Goal: Information Seeking & Learning: Find contact information

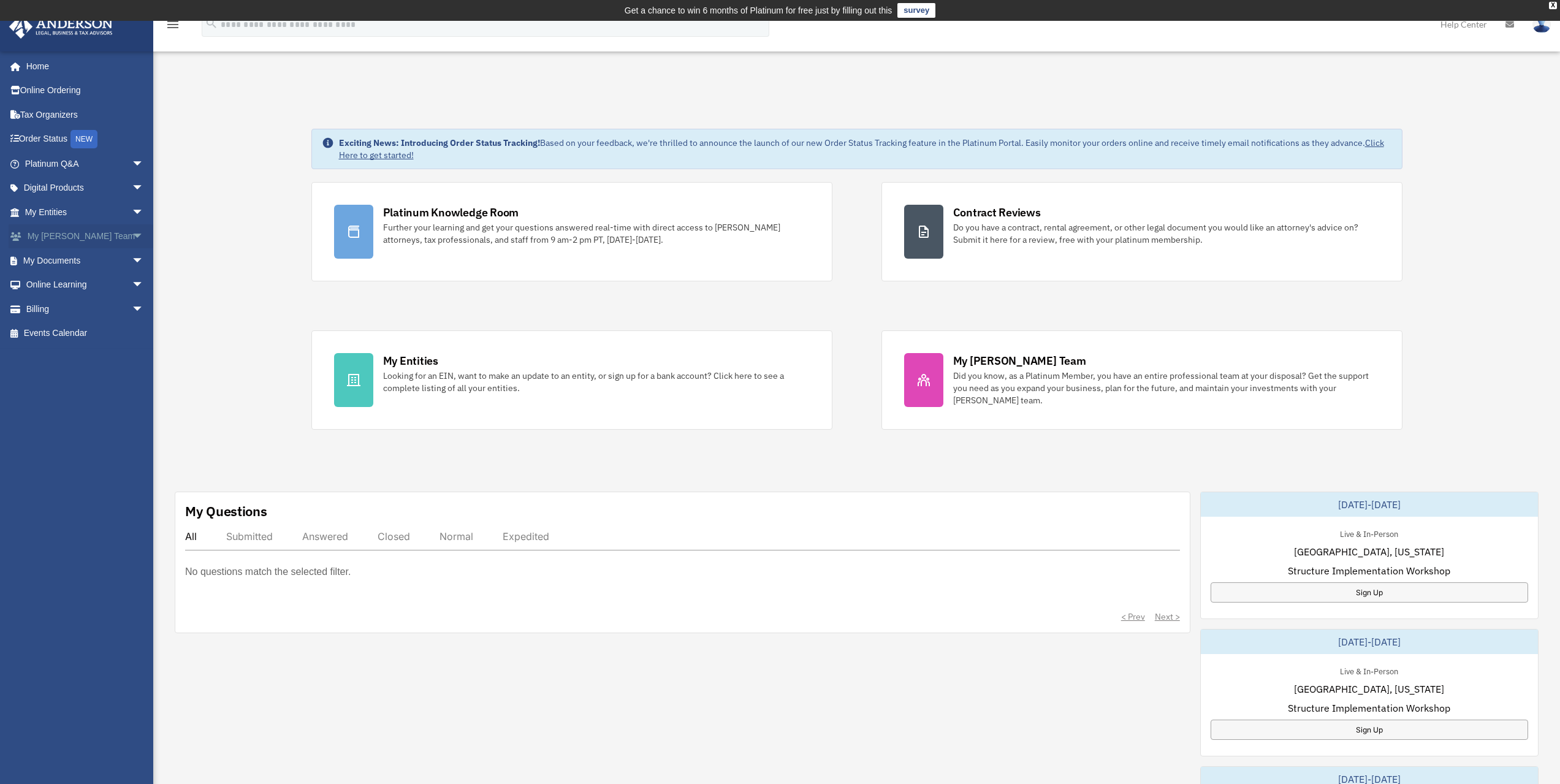
click at [91, 236] on link "My [PERSON_NAME] Team arrow_drop_down" at bounding box center [85, 236] width 154 height 25
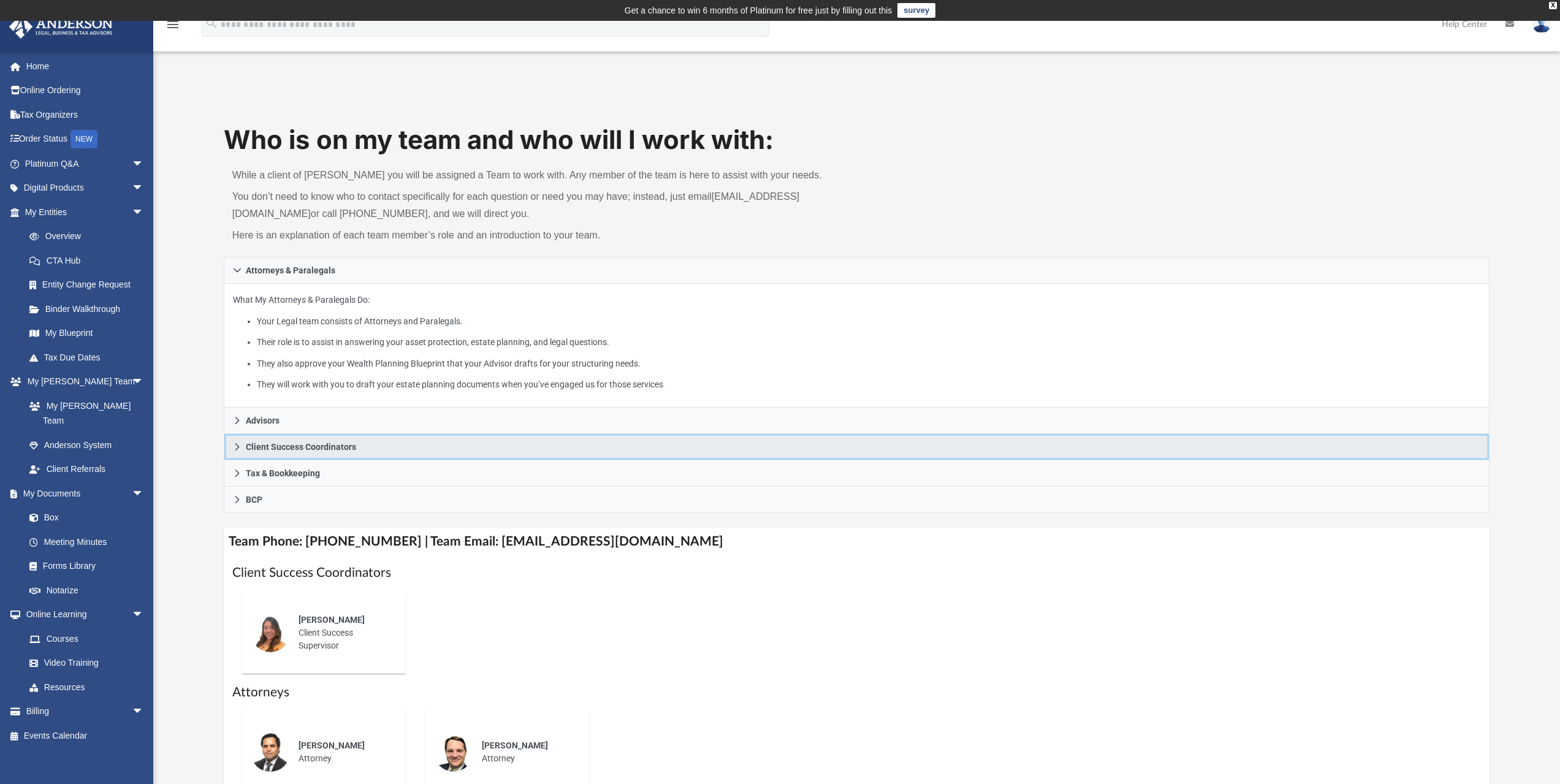
click at [269, 439] on link "Client Success Coordinators" at bounding box center [857, 447] width 1267 height 27
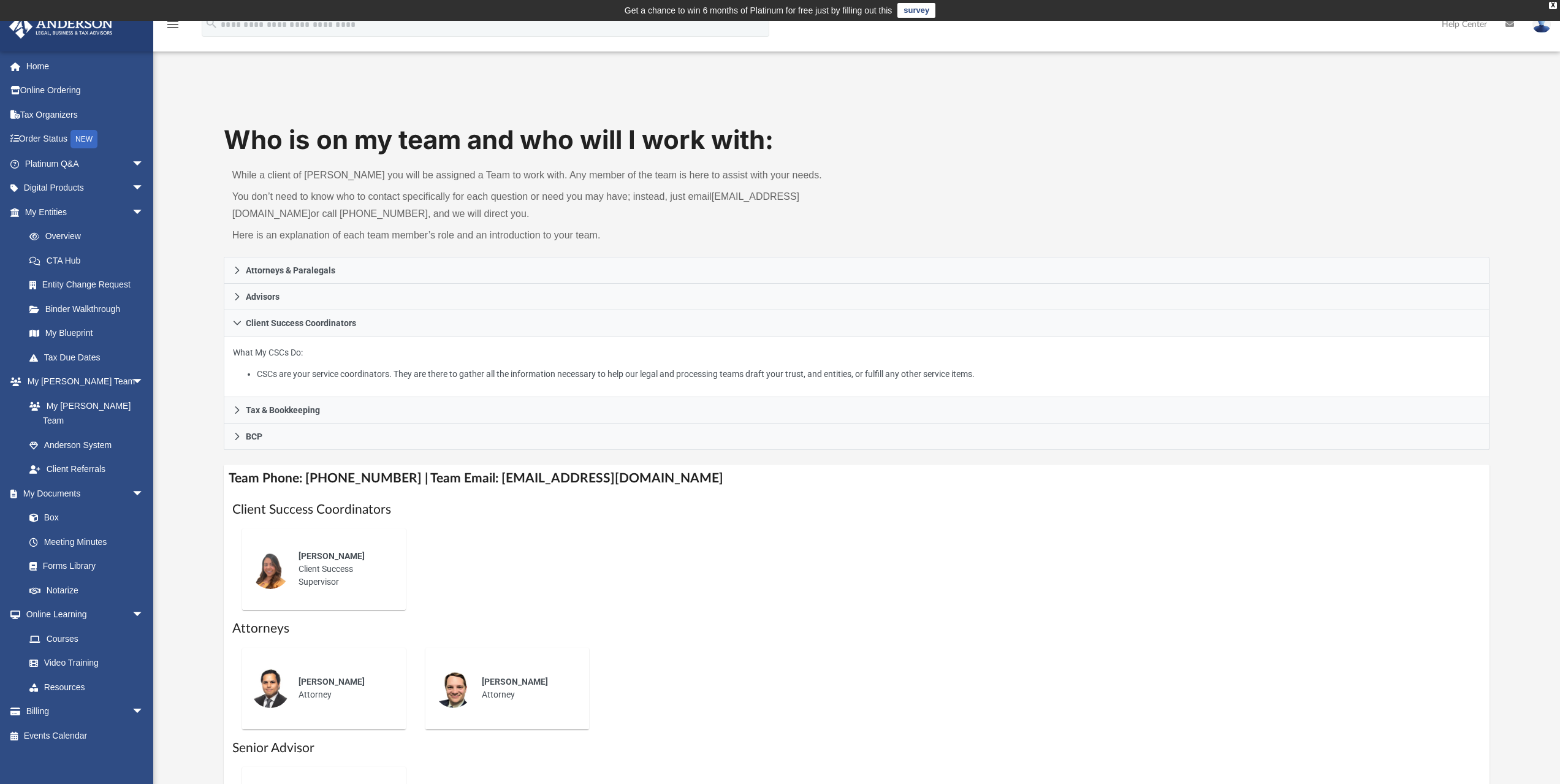
click at [307, 579] on div "[PERSON_NAME] Client Success Supervisor" at bounding box center [343, 569] width 108 height 56
drag, startPoint x: 666, startPoint y: 478, endPoint x: 478, endPoint y: 478, distance: 188.0
click at [478, 478] on h4 "Team Phone: [PHONE_NUMBER] | Team Email: [EMAIL_ADDRESS][DOMAIN_NAME]" at bounding box center [857, 478] width 1267 height 28
copy h4 "[EMAIL_ADDRESS][DOMAIN_NAME]"
click at [824, 555] on div "[PERSON_NAME] Client Success Supervisor" at bounding box center [857, 569] width 1249 height 101
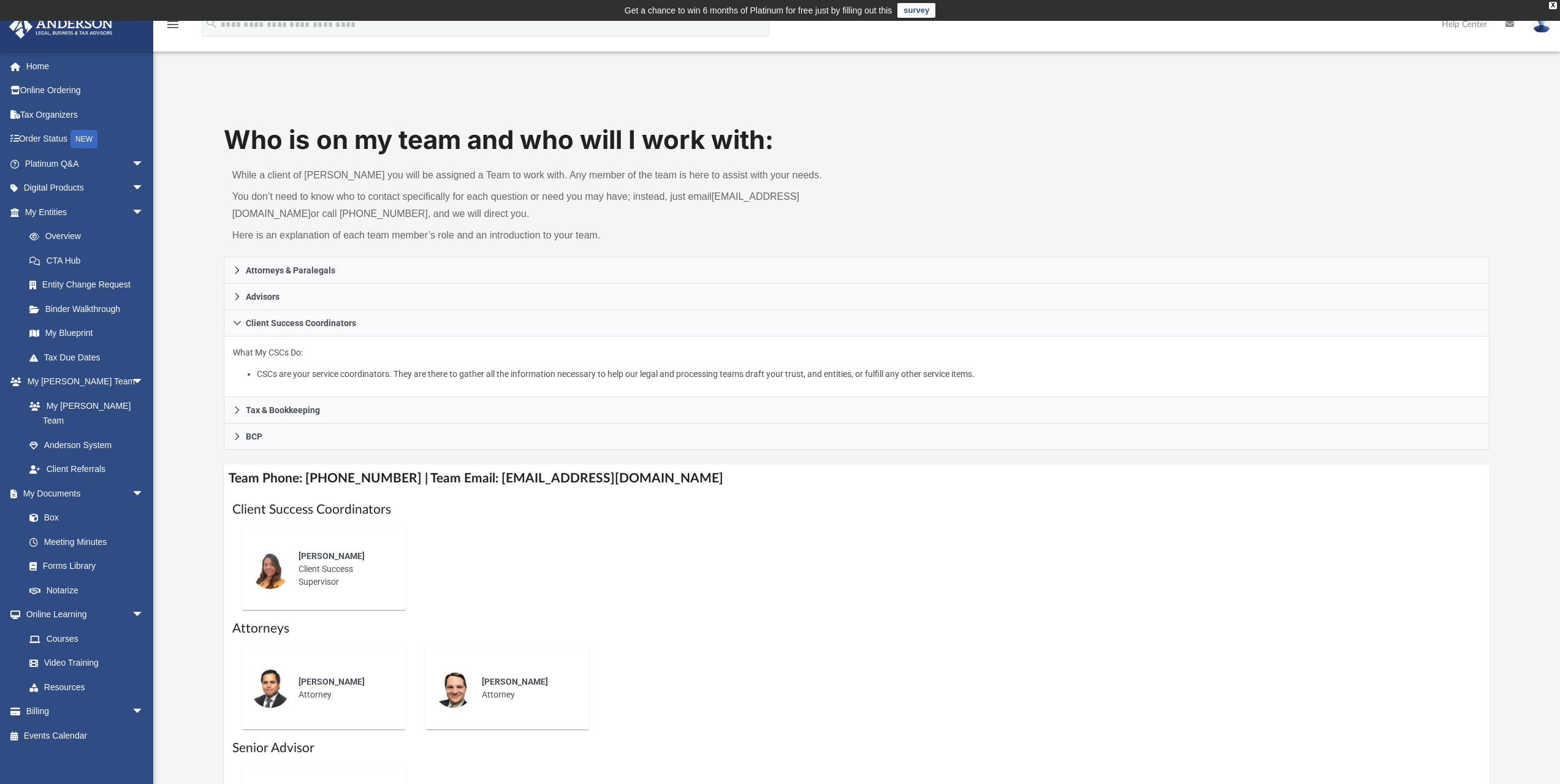
scroll to position [326, 0]
